Goal: Task Accomplishment & Management: Manage account settings

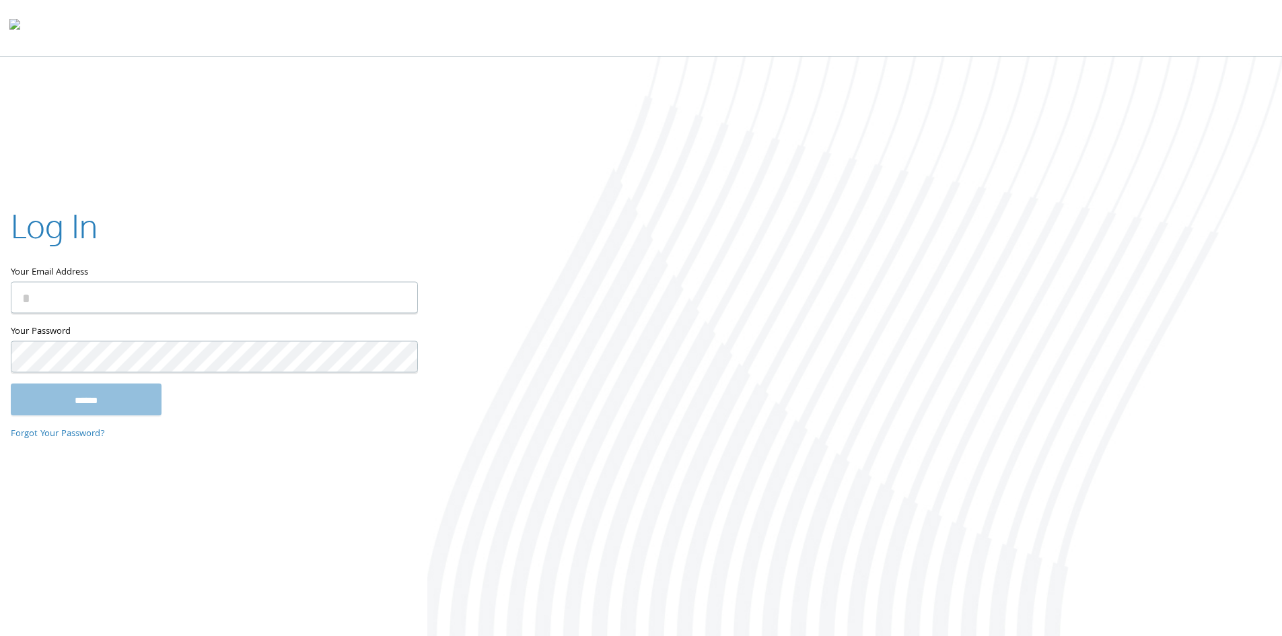
type input "**********"
click at [150, 398] on input "******" at bounding box center [86, 401] width 151 height 32
type input "**********"
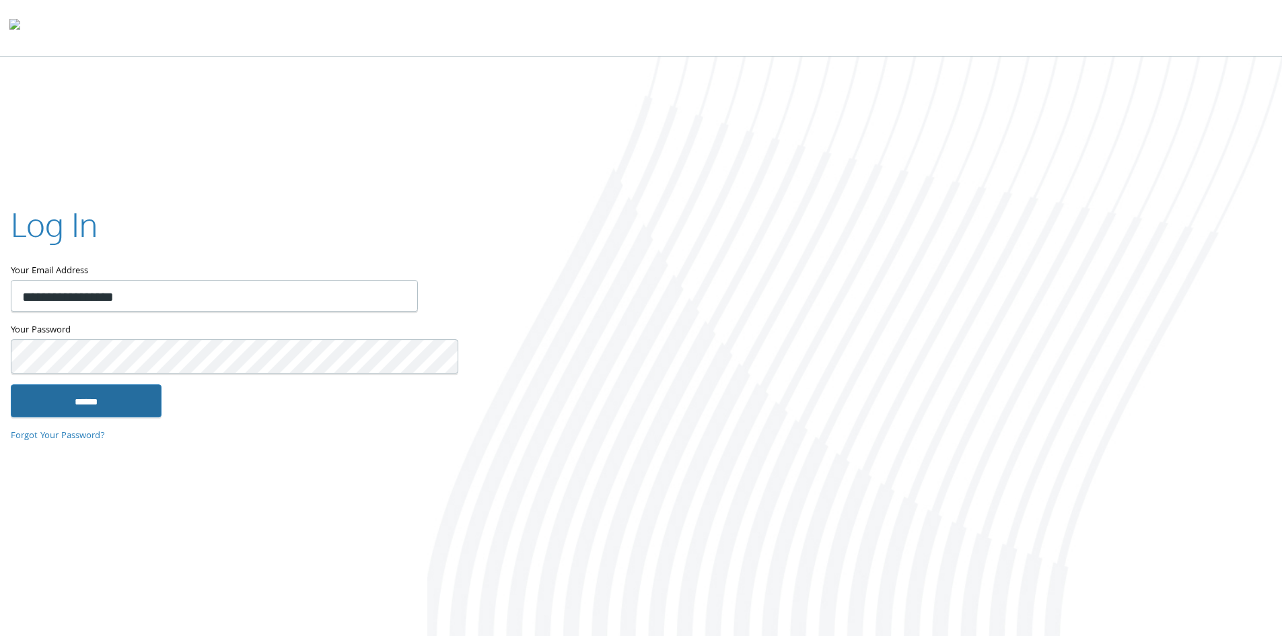
click at [122, 390] on input "******" at bounding box center [86, 400] width 151 height 32
